Goal: Information Seeking & Learning: Learn about a topic

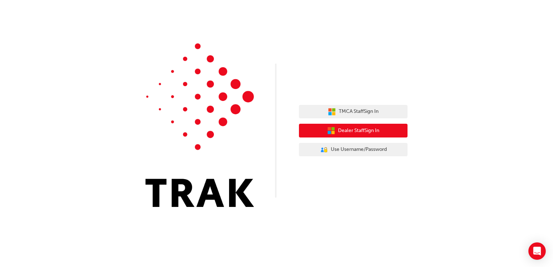
click at [342, 133] on span "Dealer Staff Sign In" at bounding box center [358, 131] width 41 height 8
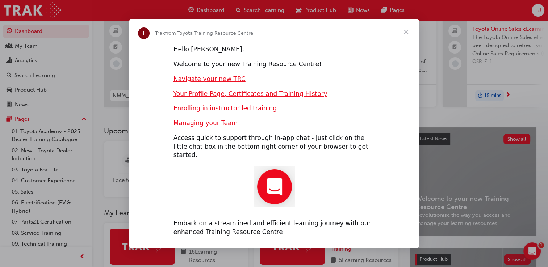
click at [406, 35] on span "Close" at bounding box center [406, 32] width 26 height 26
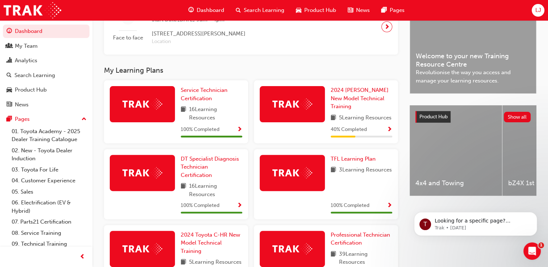
scroll to position [200, 0]
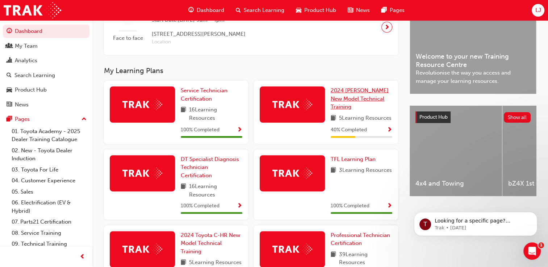
click at [357, 96] on span "2024 Prado New Model Technical Training" at bounding box center [360, 98] width 58 height 23
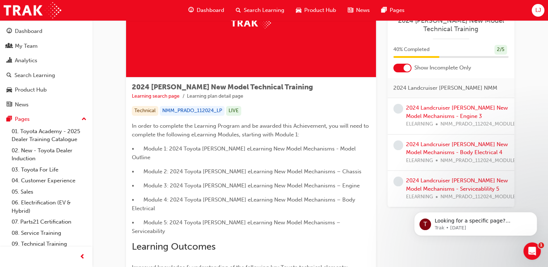
scroll to position [70, 0]
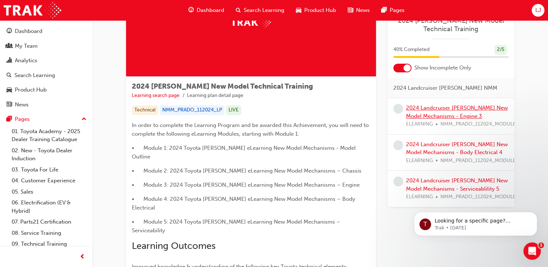
click at [428, 115] on link "2024 Landcruiser Prado New Model Mechanisms - Engine 3" at bounding box center [457, 112] width 102 height 15
click at [426, 146] on link "2024 Landcruiser [PERSON_NAME] New Model Mechanisms - Body Electrical 4" at bounding box center [457, 148] width 102 height 15
click at [412, 186] on link "2024 Landcruiser Prado New Model Mechanisms - Serviceablility 5" at bounding box center [457, 184] width 102 height 15
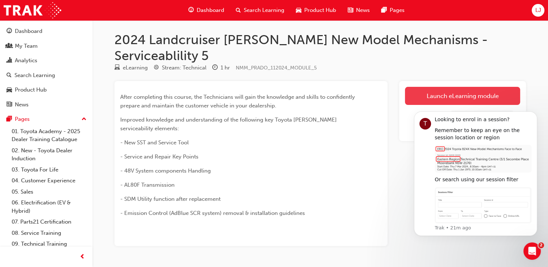
click at [442, 87] on link "Launch eLearning module" at bounding box center [462, 96] width 115 height 18
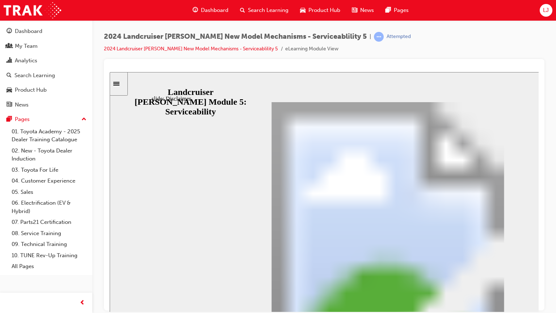
drag, startPoint x: 443, startPoint y: 238, endPoint x: 494, endPoint y: 341, distance: 114.8
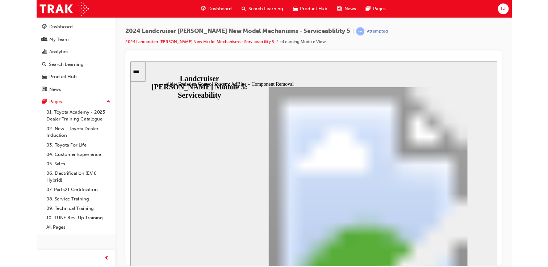
scroll to position [54, 0]
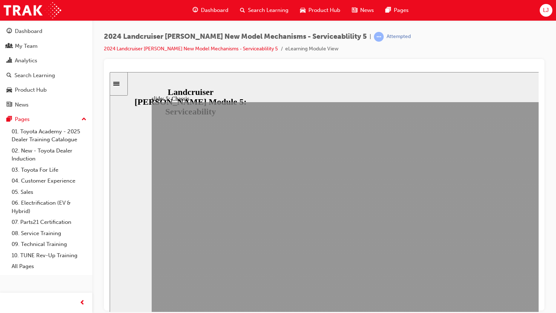
drag, startPoint x: 509, startPoint y: 348, endPoint x: 575, endPoint y: 348, distance: 65.9
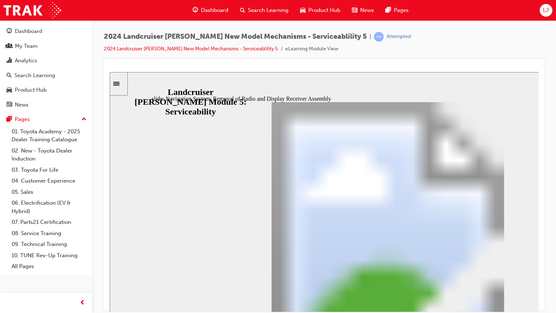
type input "3"
type input "5"
drag, startPoint x: 177, startPoint y: 191, endPoint x: 179, endPoint y: 230, distance: 38.5
drag, startPoint x: 177, startPoint y: 234, endPoint x: 178, endPoint y: 255, distance: 21.4
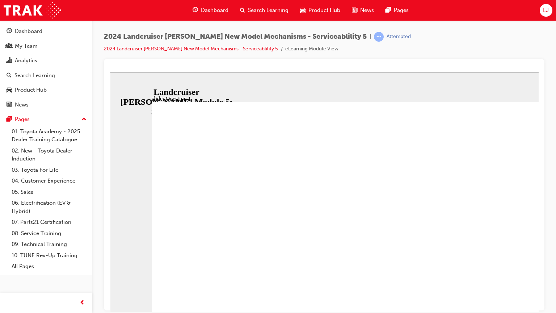
radio input "true"
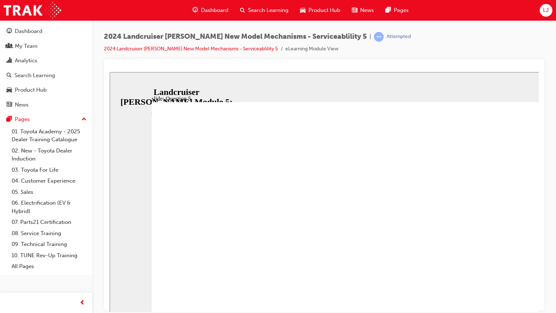
radio input "true"
radio input "false"
radio input "true"
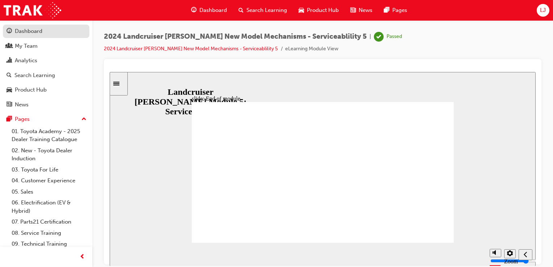
click at [24, 35] on div "Dashboard" at bounding box center [29, 31] width 28 height 8
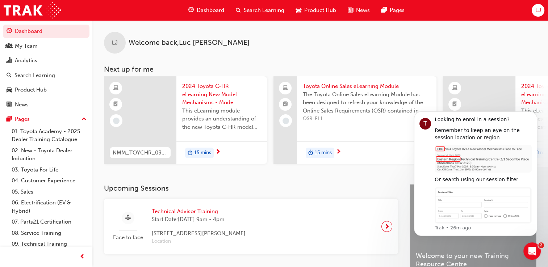
scroll to position [0, 56]
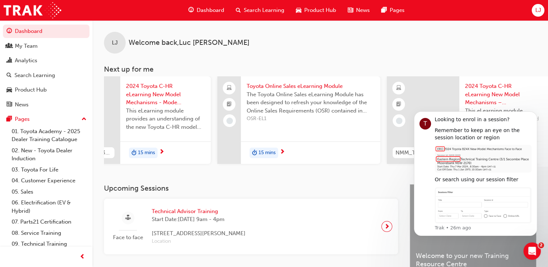
drag, startPoint x: 285, startPoint y: 169, endPoint x: 318, endPoint y: 170, distance: 33.3
click at [318, 170] on div "LJ Welcome back , Luc Johnston Next up for me NMM_TOYCHR_032024_MODULE_1 2024 T…" at bounding box center [319, 102] width 455 height 164
click at [537, 114] on icon "Dismiss notification" at bounding box center [535, 114] width 4 height 4
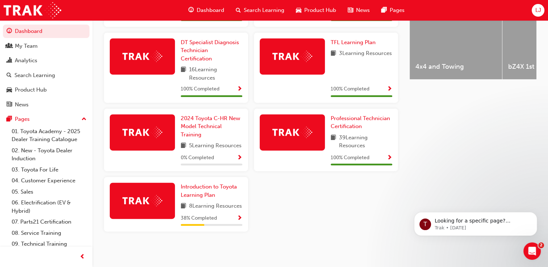
scroll to position [333, 0]
click at [202, 184] on span "Introduction to Toyota Learning Plan" at bounding box center [209, 191] width 56 height 15
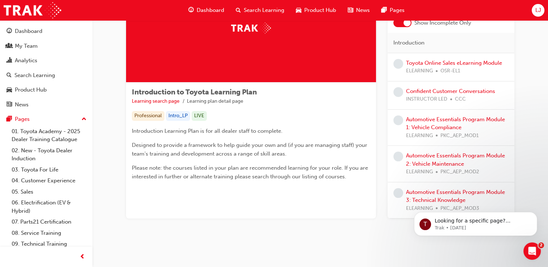
scroll to position [64, 0]
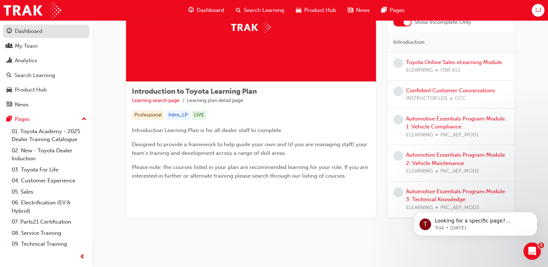
click at [29, 31] on div "Dashboard" at bounding box center [29, 31] width 28 height 8
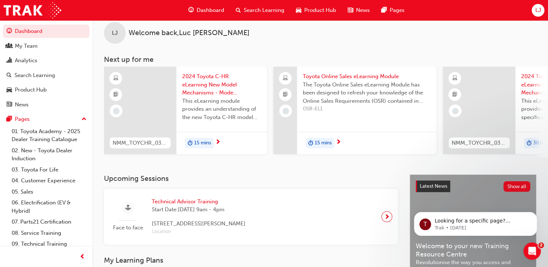
scroll to position [64, 0]
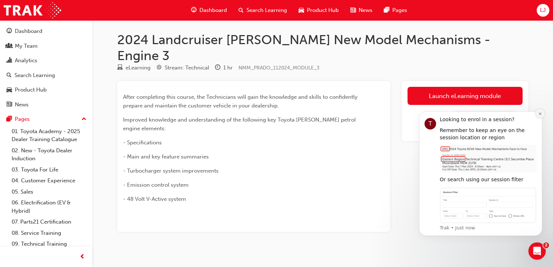
click at [538, 114] on icon "Dismiss notification" at bounding box center [540, 114] width 4 height 4
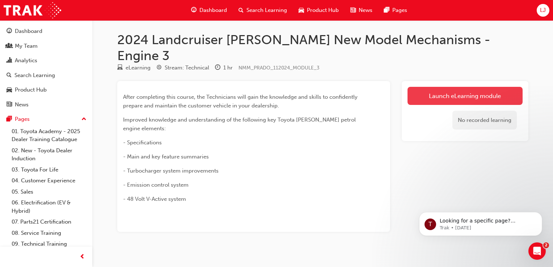
click at [478, 87] on link "Launch eLearning module" at bounding box center [465, 96] width 115 height 18
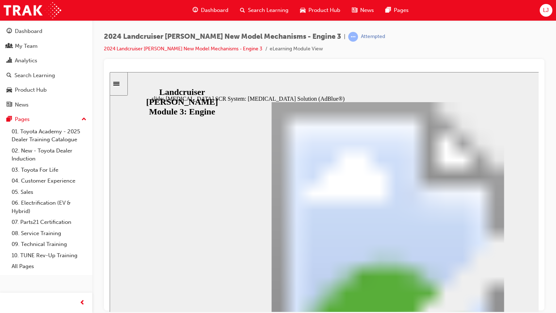
drag, startPoint x: 242, startPoint y: 201, endPoint x: 285, endPoint y: 196, distance: 43.3
drag, startPoint x: 311, startPoint y: 194, endPoint x: 354, endPoint y: 199, distance: 42.7
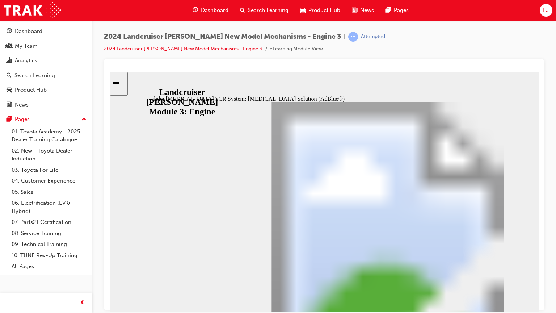
drag, startPoint x: 382, startPoint y: 199, endPoint x: 469, endPoint y: 192, distance: 86.8
drag, startPoint x: 452, startPoint y: 200, endPoint x: 539, endPoint y: 189, distance: 88.3
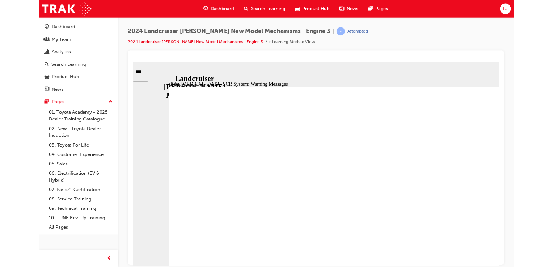
scroll to position [204, 0]
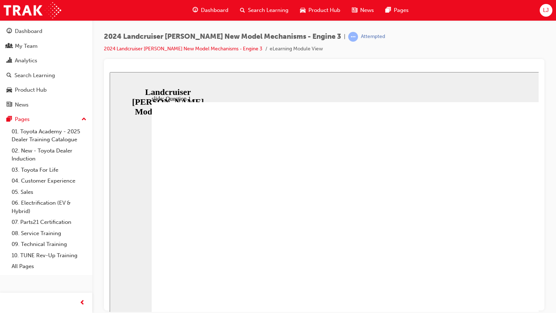
radio input "true"
drag, startPoint x: 366, startPoint y: 270, endPoint x: 366, endPoint y: 276, distance: 5.4
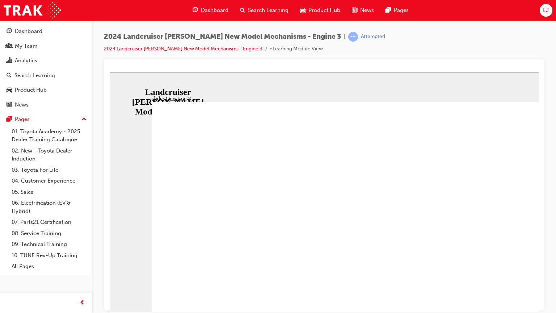
radio input "true"
radio input "false"
radio input "true"
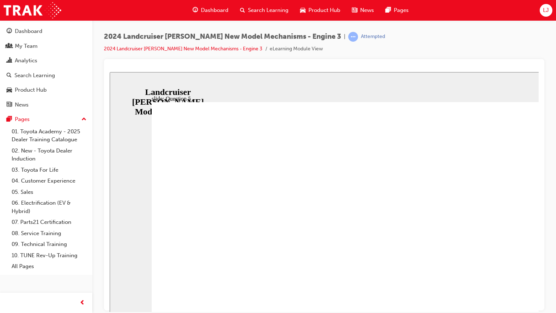
radio input "true"
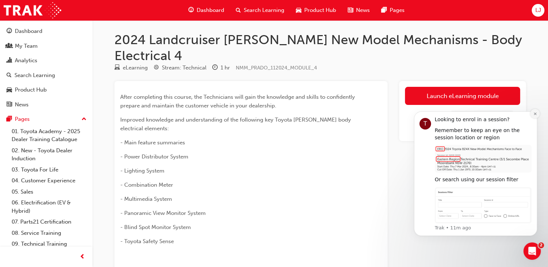
click at [535, 117] on button "Dismiss notification" at bounding box center [534, 113] width 9 height 9
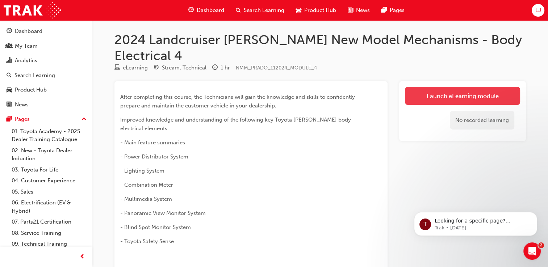
click at [482, 87] on link "Launch eLearning module" at bounding box center [462, 96] width 115 height 18
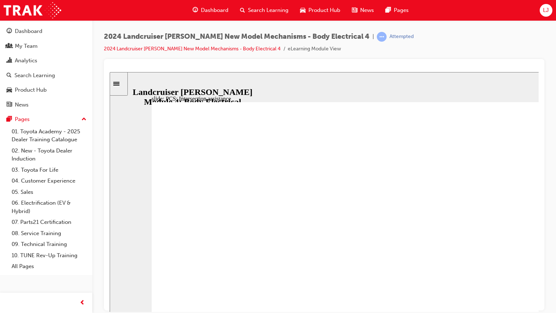
type input "3"
drag, startPoint x: 184, startPoint y: 228, endPoint x: 186, endPoint y: 278, distance: 50.0
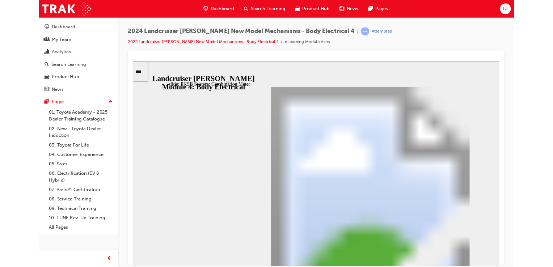
scroll to position [113, 0]
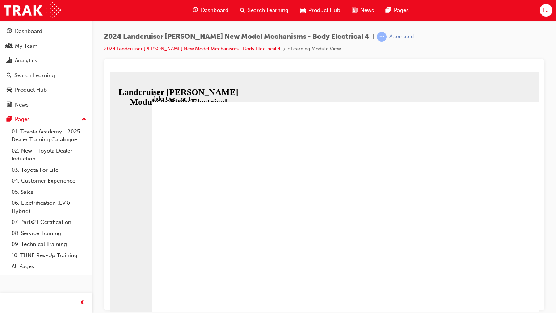
radio input "true"
radio input "false"
radio input "true"
drag, startPoint x: 421, startPoint y: 282, endPoint x: 383, endPoint y: 268, distance: 40.1
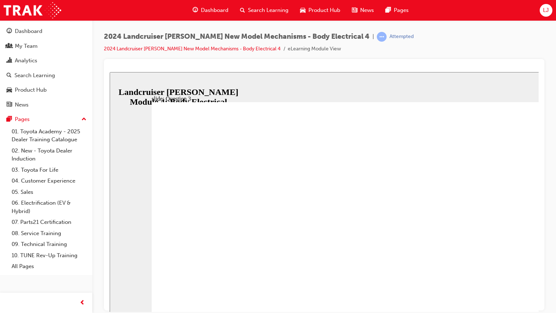
radio input "true"
radio input "false"
radio input "true"
